Goal: Navigation & Orientation: Understand site structure

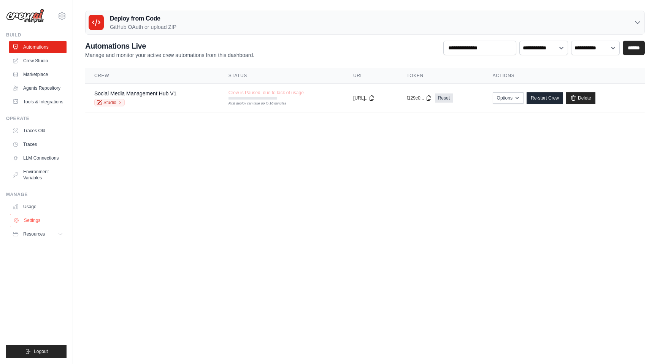
click at [31, 221] on link "Settings" at bounding box center [38, 221] width 57 height 12
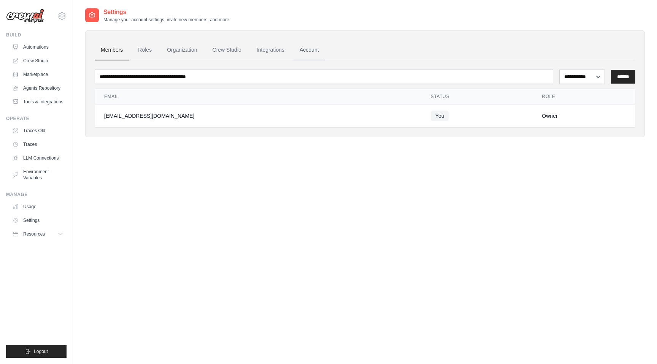
click at [307, 51] on link "Account" at bounding box center [310, 50] width 32 height 21
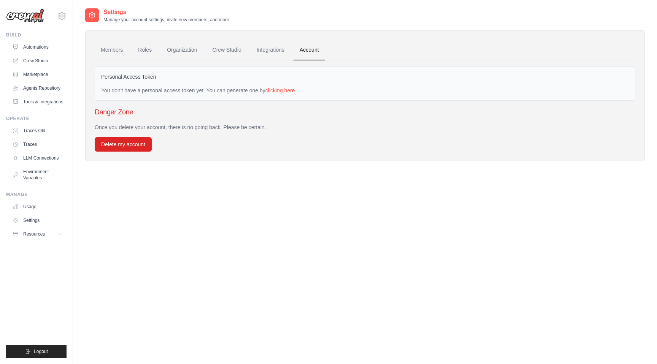
click at [285, 92] on link "clicking here" at bounding box center [281, 90] width 30 height 6
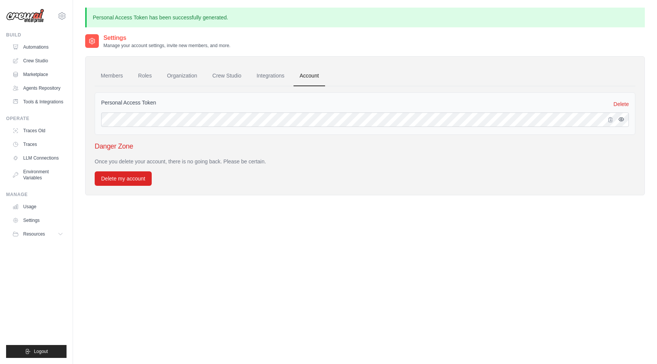
click at [623, 120] on icon "button" at bounding box center [621, 119] width 6 height 6
click at [41, 101] on link "Tools & Integrations" at bounding box center [38, 102] width 57 height 12
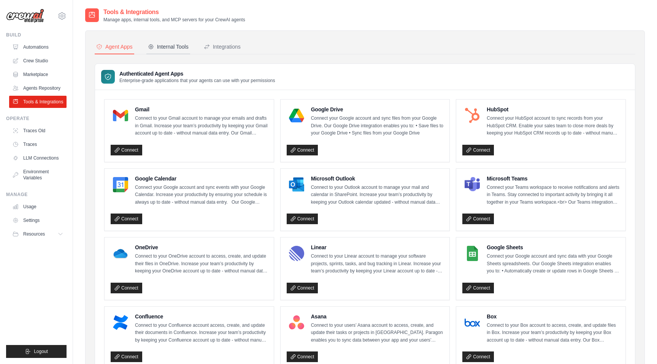
click at [176, 48] on div "Internal Tools" at bounding box center [168, 47] width 41 height 8
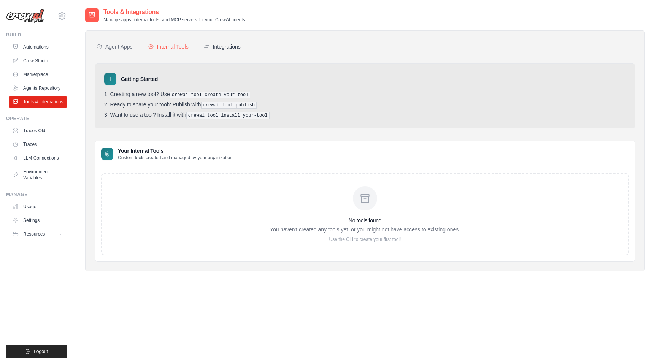
click at [229, 48] on div "Integrations" at bounding box center [222, 47] width 37 height 8
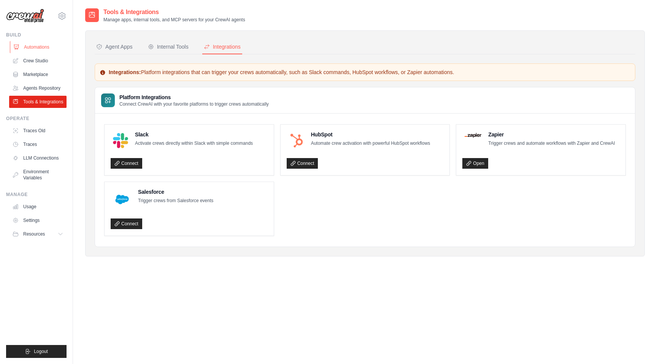
click at [42, 47] on link "Automations" at bounding box center [38, 47] width 57 height 12
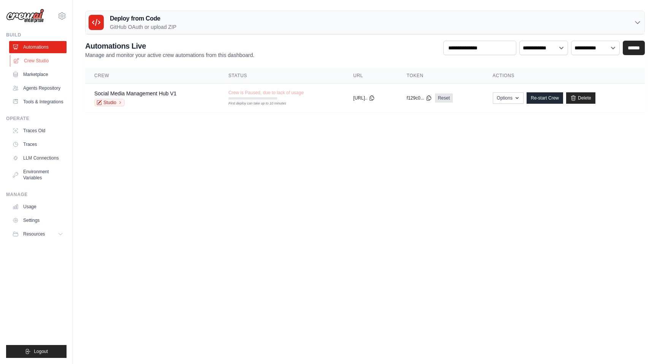
click at [40, 63] on link "Crew Studio" at bounding box center [38, 61] width 57 height 12
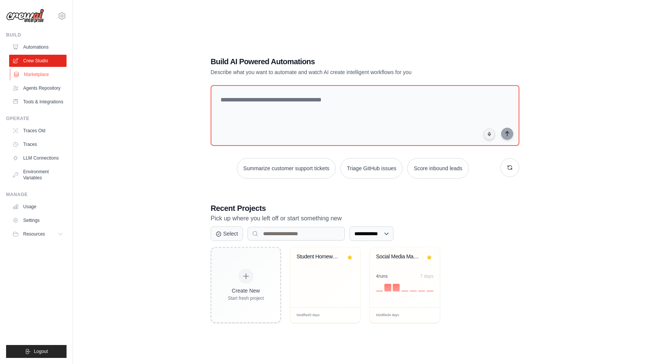
click at [39, 75] on link "Marketplace" at bounding box center [38, 74] width 57 height 12
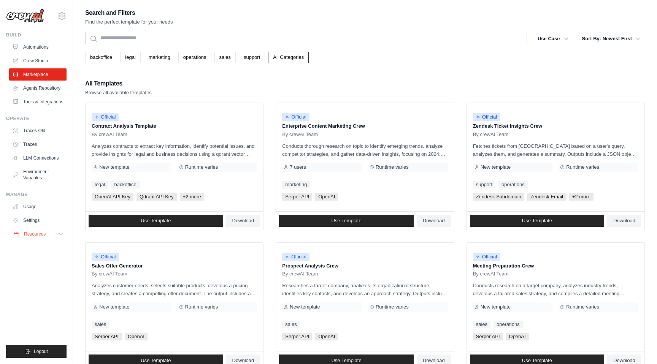
click at [29, 238] on button "Resources" at bounding box center [38, 234] width 57 height 12
click at [35, 48] on link "Automations" at bounding box center [38, 47] width 57 height 12
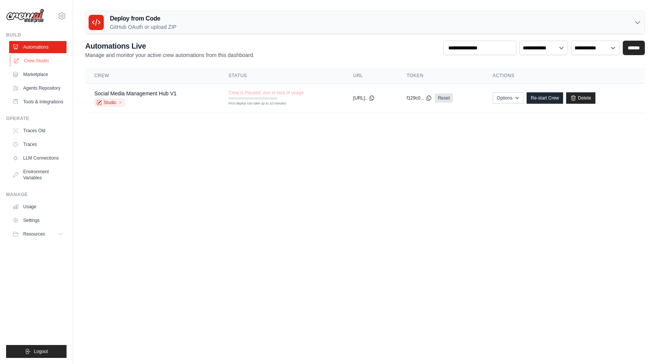
click at [34, 61] on link "Crew Studio" at bounding box center [38, 61] width 57 height 12
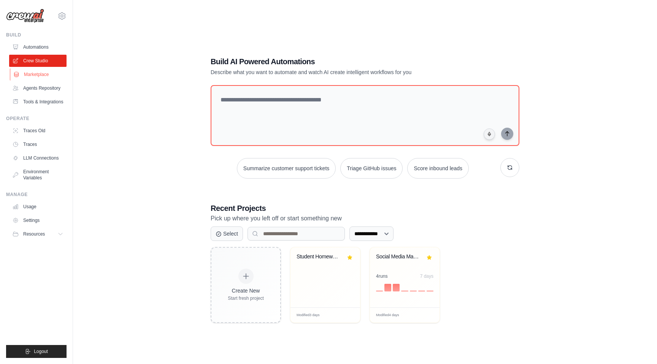
click at [31, 74] on link "Marketplace" at bounding box center [38, 74] width 57 height 12
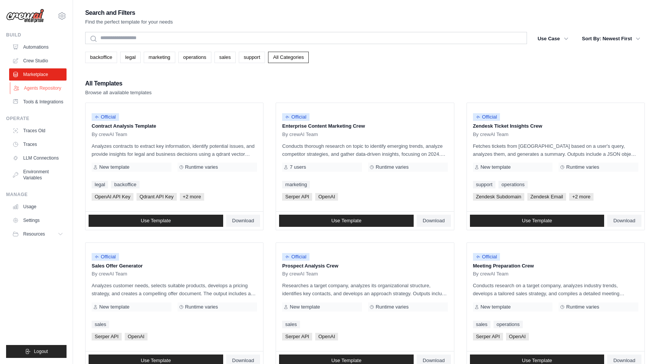
click at [34, 84] on link "Agents Repository" at bounding box center [38, 88] width 57 height 12
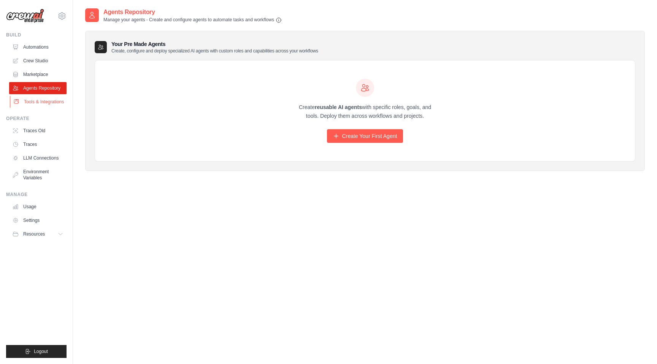
click at [37, 105] on link "Tools & Integrations" at bounding box center [38, 102] width 57 height 12
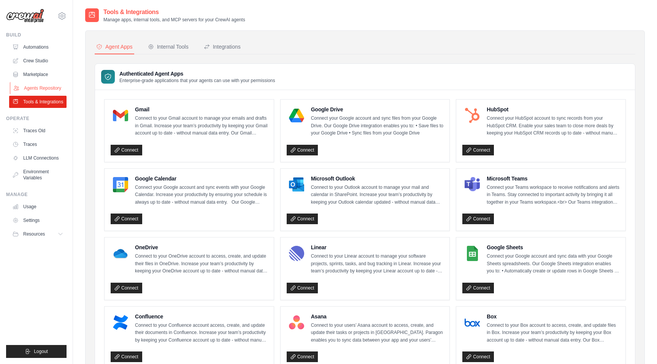
click at [38, 90] on link "Agents Repository" at bounding box center [38, 88] width 57 height 12
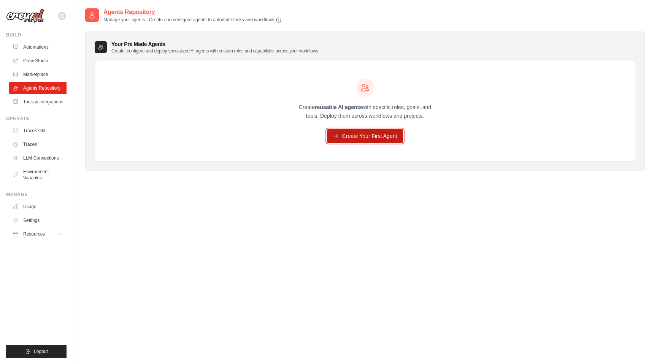
click at [361, 137] on link "Create Your First Agent" at bounding box center [365, 136] width 76 height 14
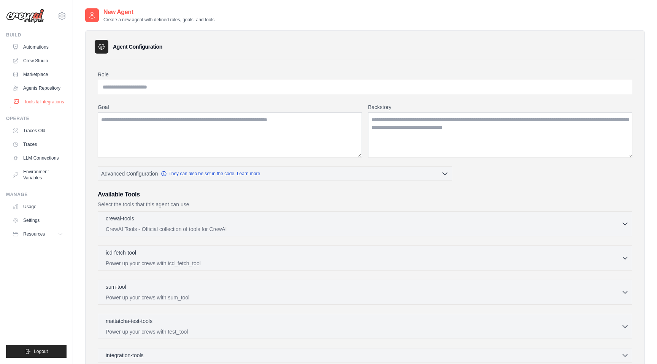
click at [45, 103] on link "Tools & Integrations" at bounding box center [38, 102] width 57 height 12
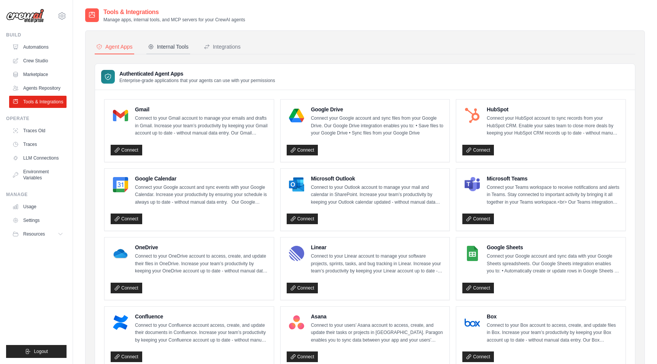
click at [177, 47] on div "Internal Tools" at bounding box center [168, 47] width 41 height 8
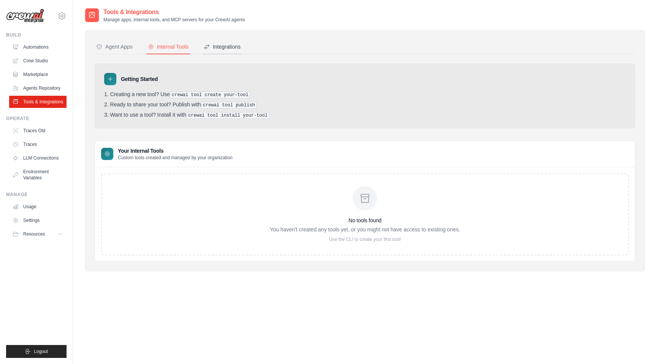
click at [208, 44] on icon at bounding box center [207, 47] width 6 height 6
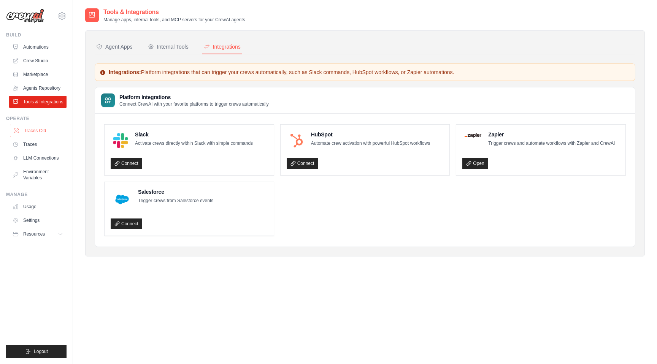
click at [33, 132] on link "Traces Old" at bounding box center [38, 131] width 57 height 12
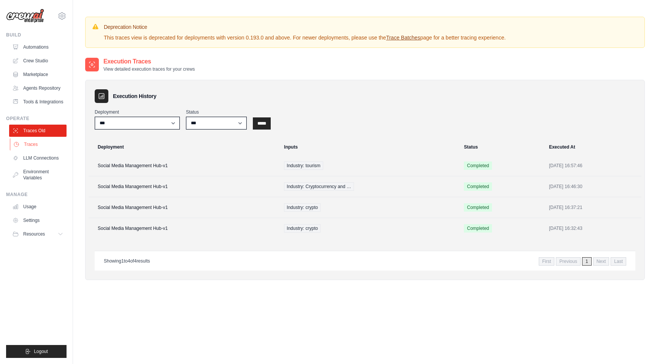
click at [33, 147] on link "Traces" at bounding box center [38, 144] width 57 height 12
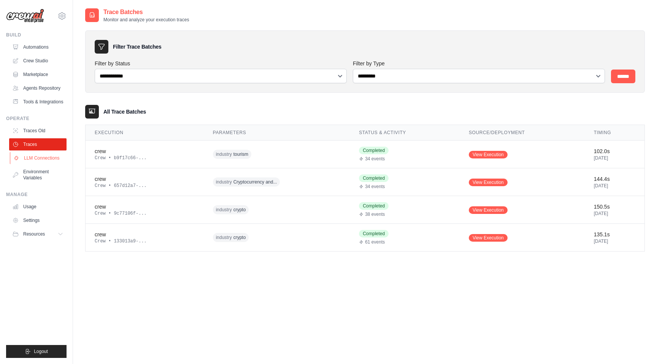
click at [35, 158] on link "LLM Connections" at bounding box center [38, 158] width 57 height 12
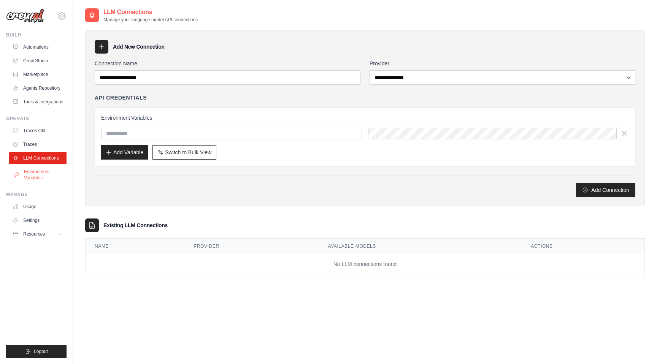
click at [36, 168] on link "Environment Variables" at bounding box center [38, 175] width 57 height 18
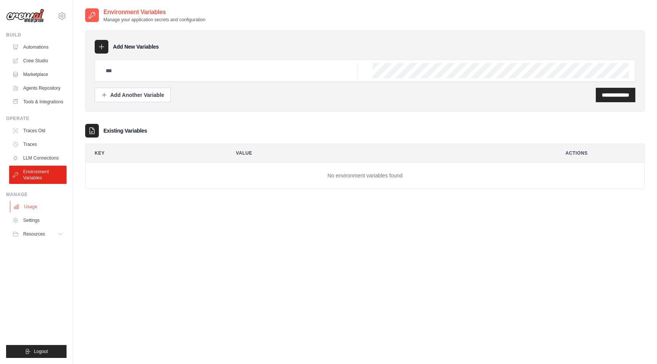
click at [30, 207] on link "Usage" at bounding box center [38, 207] width 57 height 12
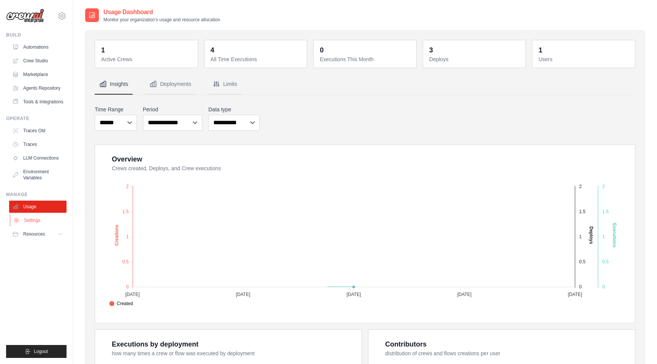
click at [30, 220] on link "Settings" at bounding box center [38, 221] width 57 height 12
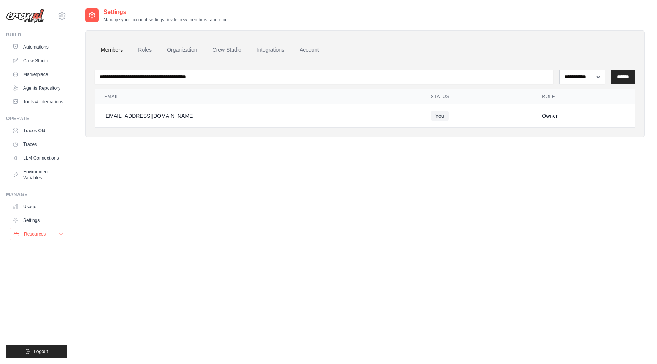
click at [32, 228] on button "Resources" at bounding box center [38, 234] width 57 height 12
click at [38, 246] on span "Documentation" at bounding box center [42, 247] width 31 height 6
click at [29, 45] on link "Automations" at bounding box center [38, 47] width 57 height 12
